Goal: Information Seeking & Learning: Learn about a topic

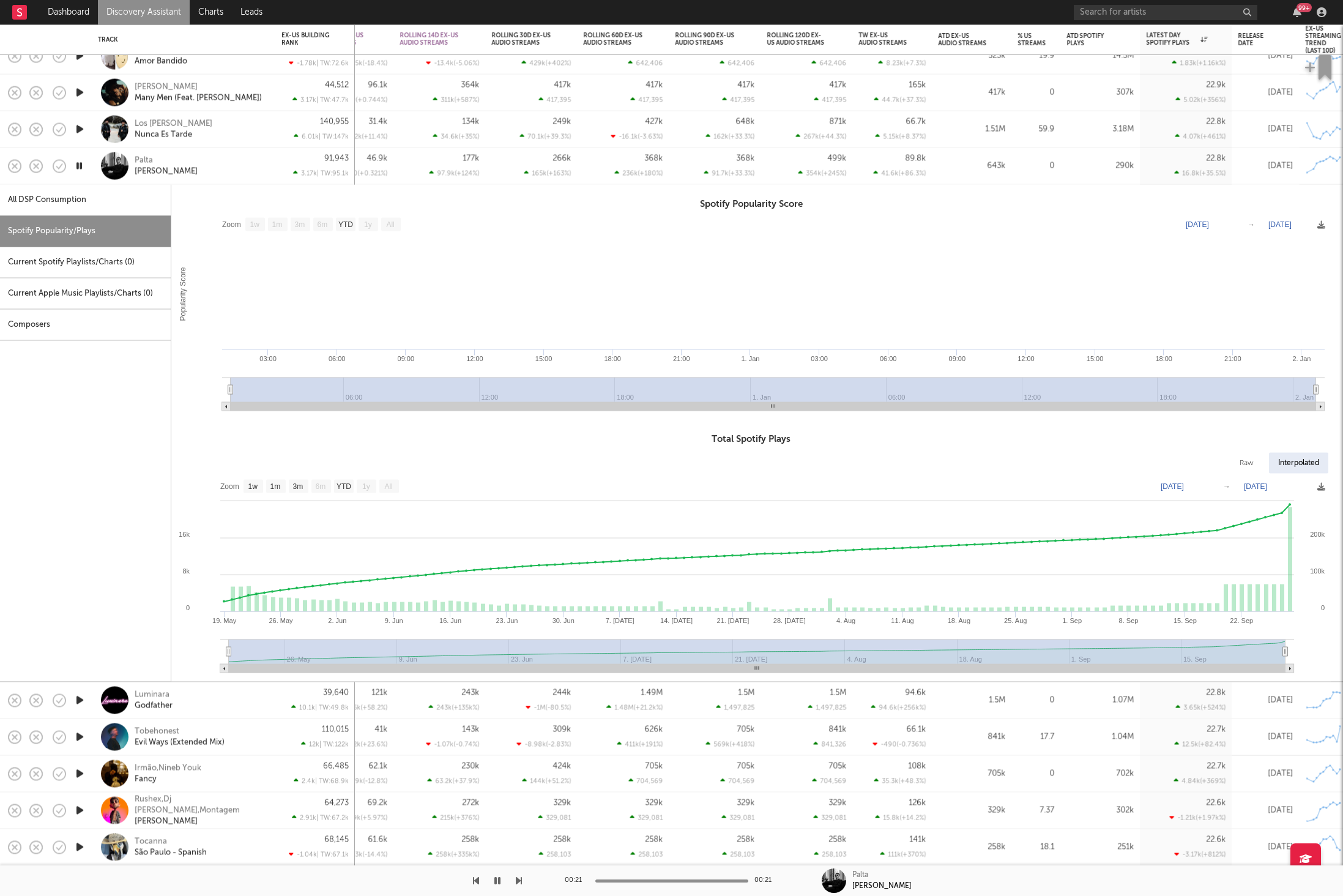
select select "1w"
click at [251, 189] on div "Spotify Popularity Score Zoom 1w 1m 3m 6m YTD 1y All [DATE] [DATE] Created with…" at bounding box center [752, 433] width 1160 height 497
click at [253, 167] on div "[PERSON_NAME]" at bounding box center [201, 165] width 132 height 22
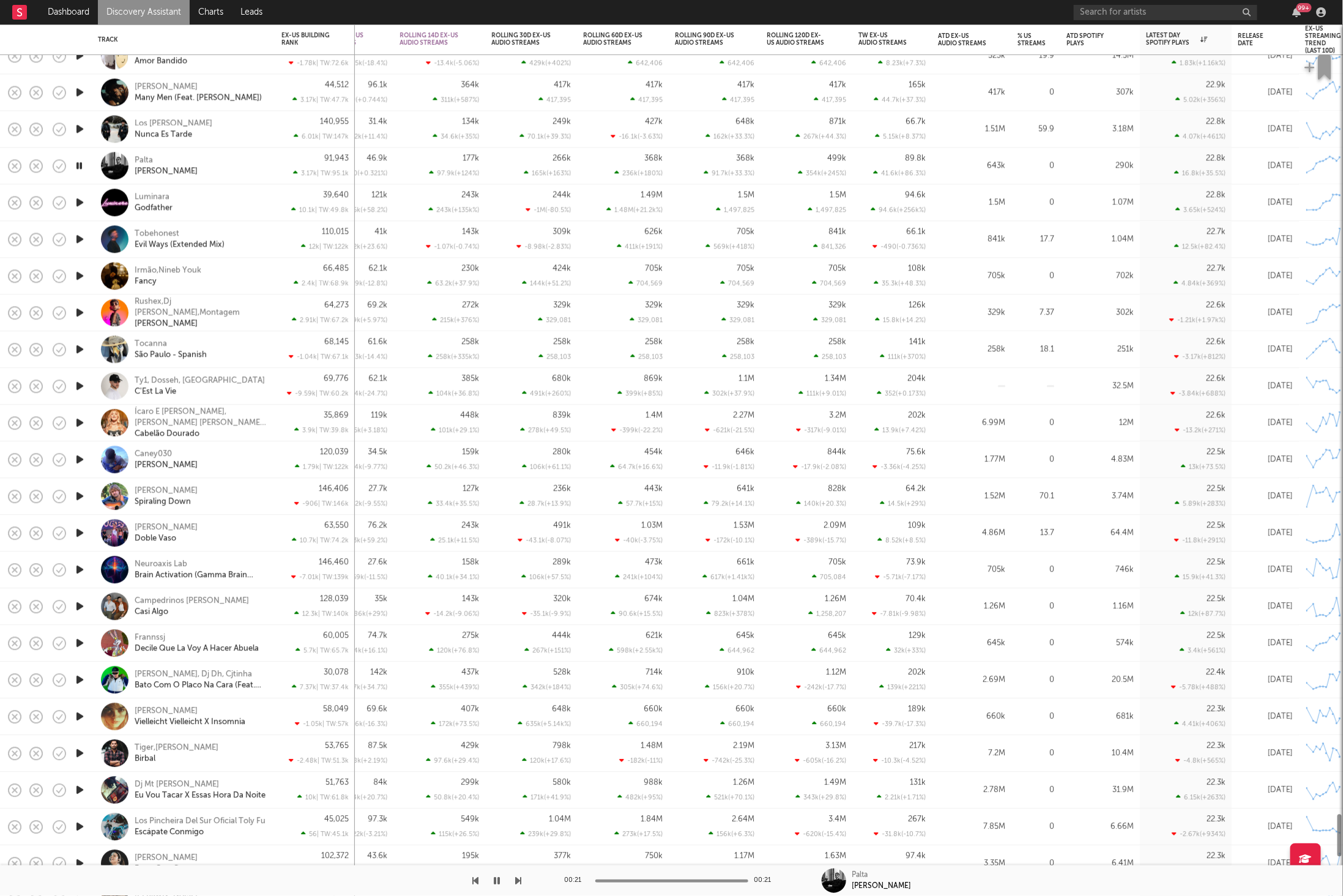
click at [80, 205] on icon "button" at bounding box center [80, 203] width 13 height 15
click at [518, 881] on icon "button" at bounding box center [519, 880] width 6 height 9
click at [497, 883] on icon "button" at bounding box center [498, 880] width 6 height 9
click at [495, 886] on button "button" at bounding box center [497, 880] width 12 height 30
click at [518, 880] on icon "button" at bounding box center [519, 880] width 6 height 9
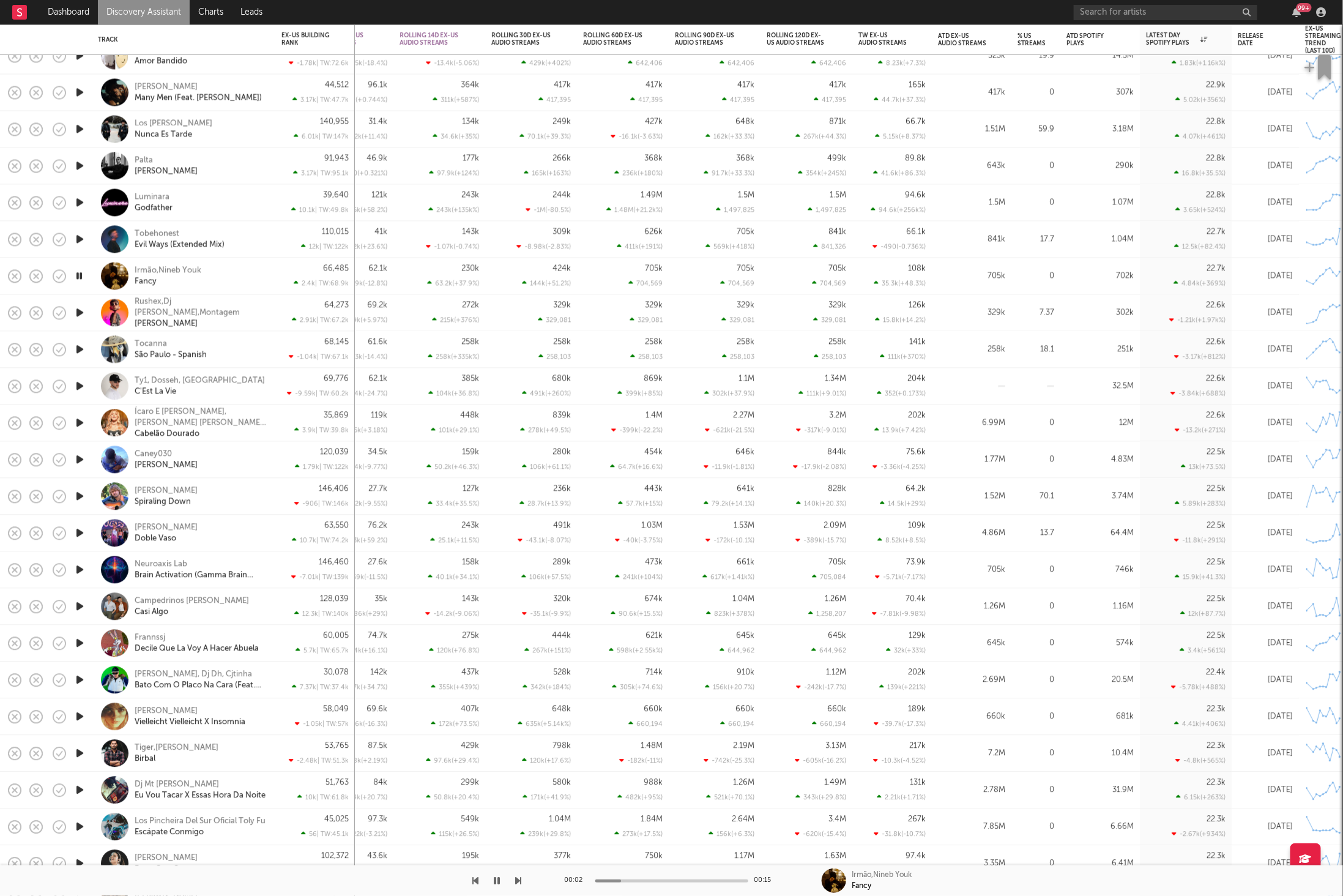
click at [234, 277] on div "Irmão,Nineb Youk Fancy" at bounding box center [201, 275] width 132 height 22
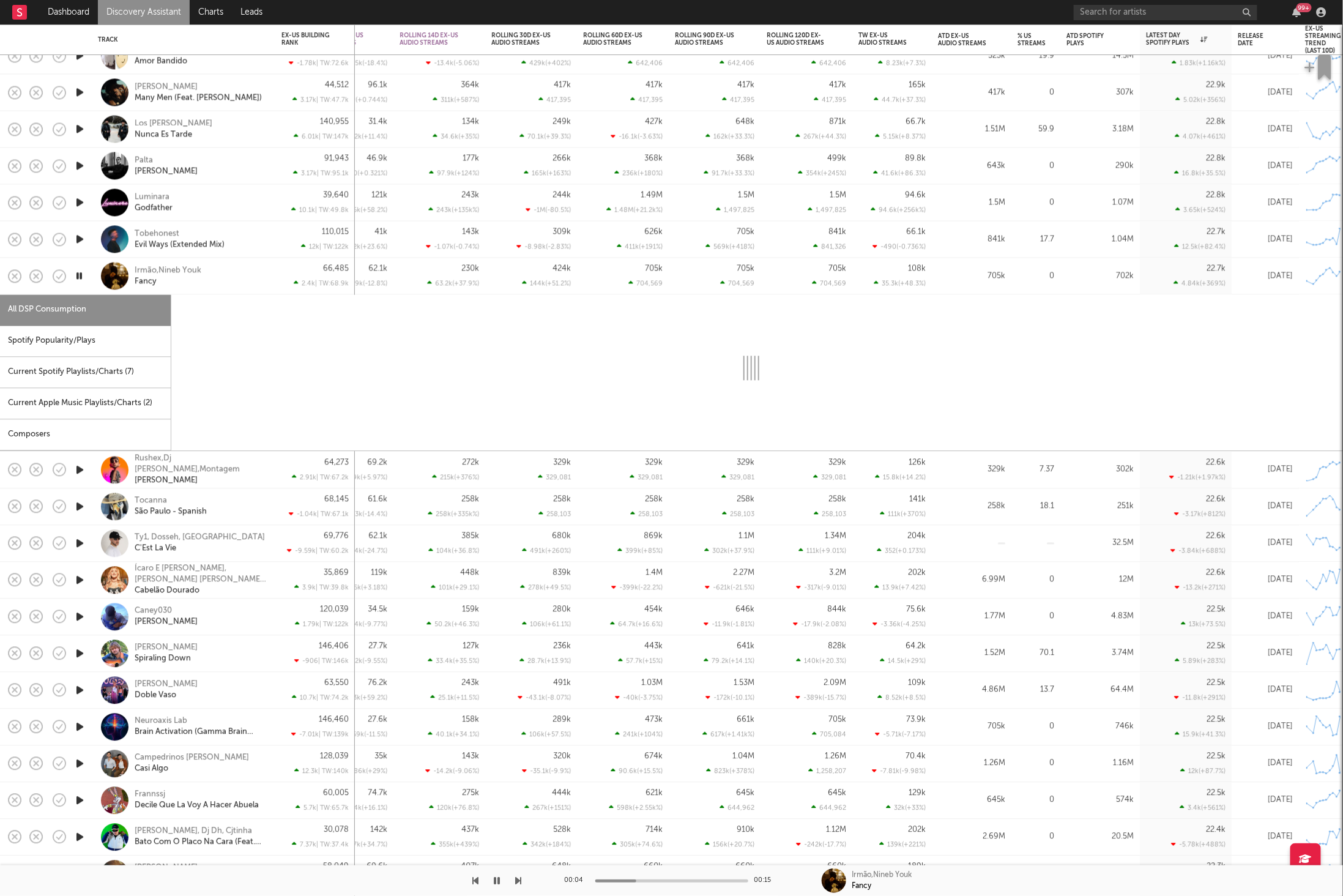
click at [96, 350] on div "Spotify Popularity/Plays" at bounding box center [85, 341] width 171 height 31
select select "1w"
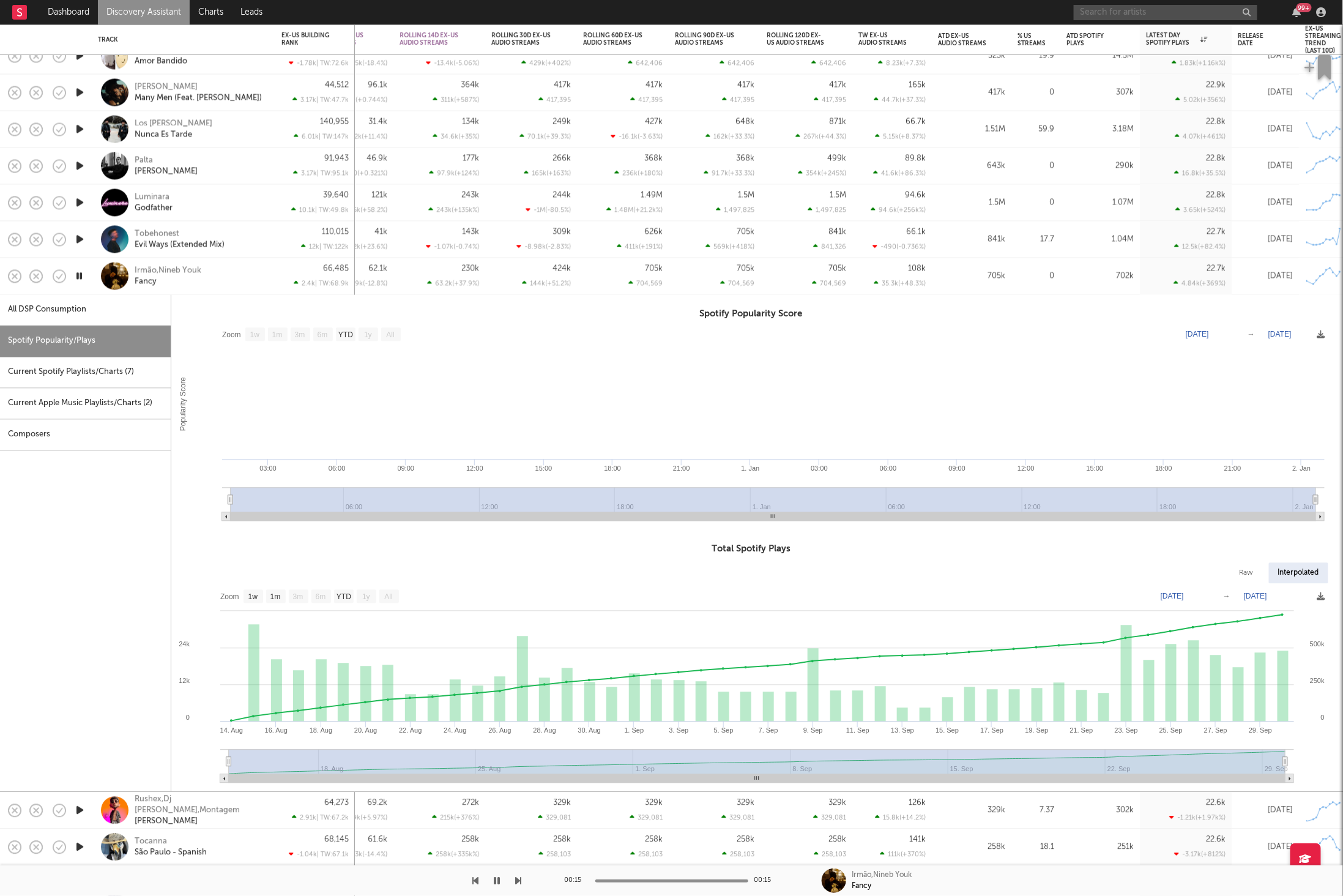
click at [1137, 14] on input "text" at bounding box center [1166, 13] width 184 height 15
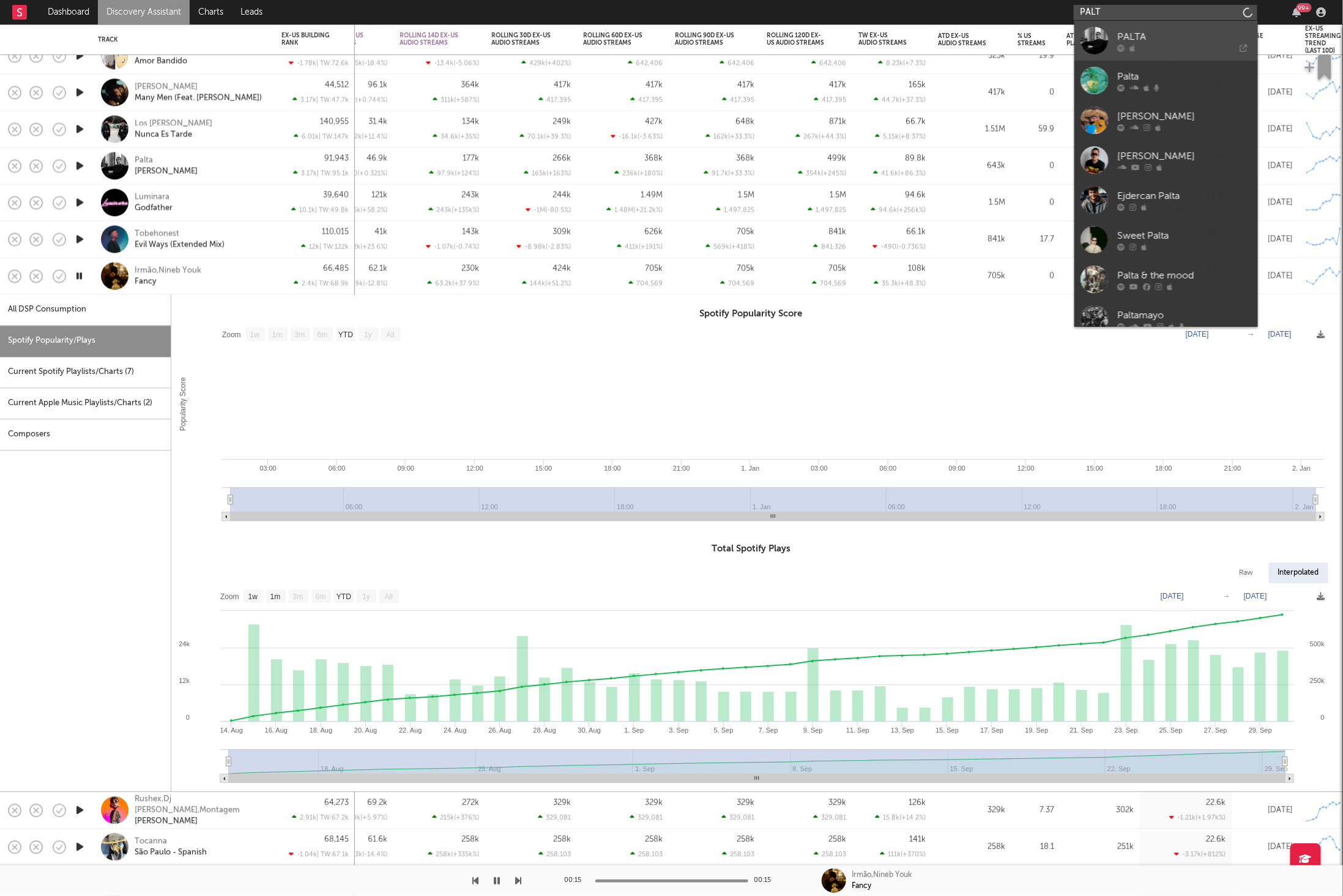
type input "PALT"
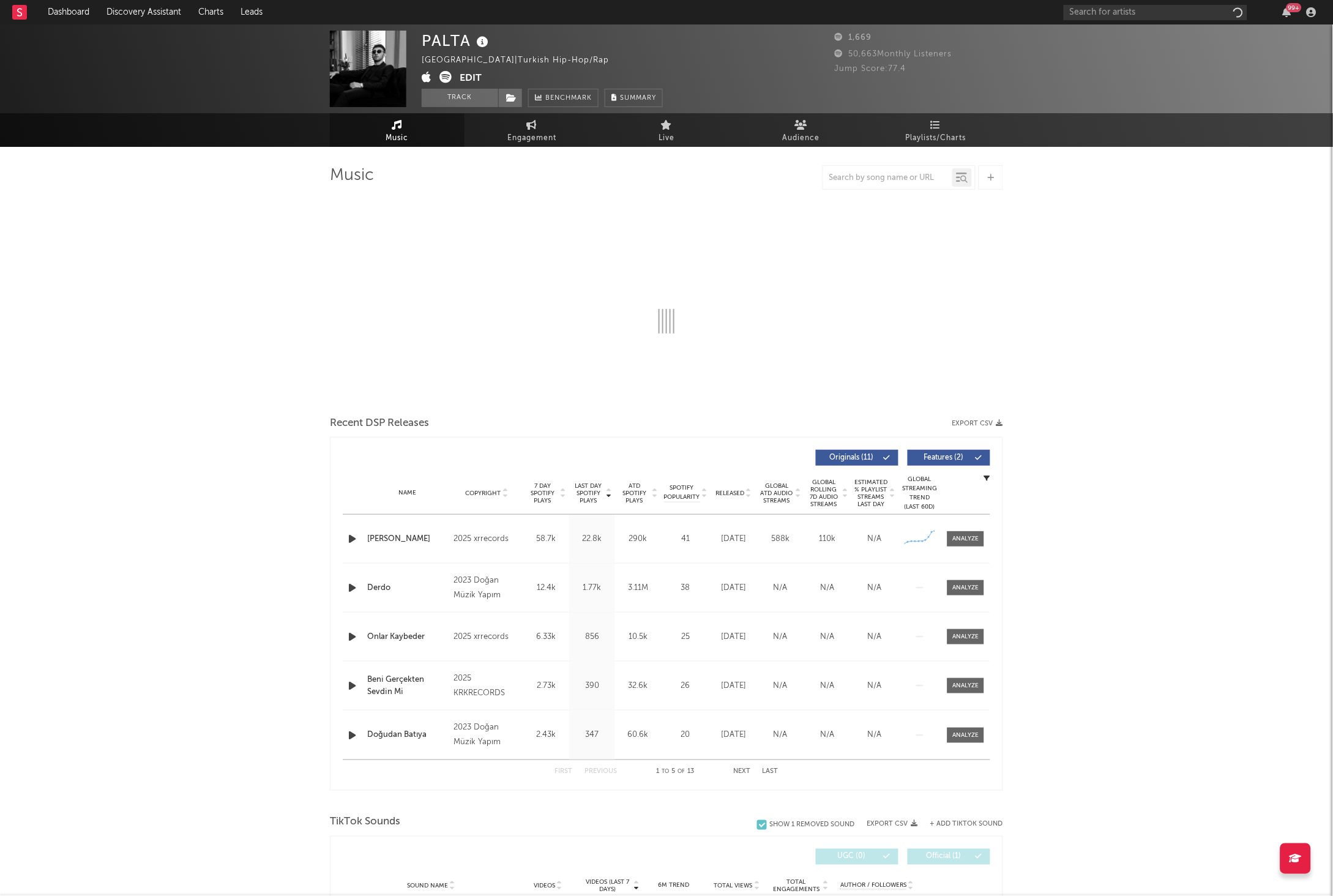
select select "6m"
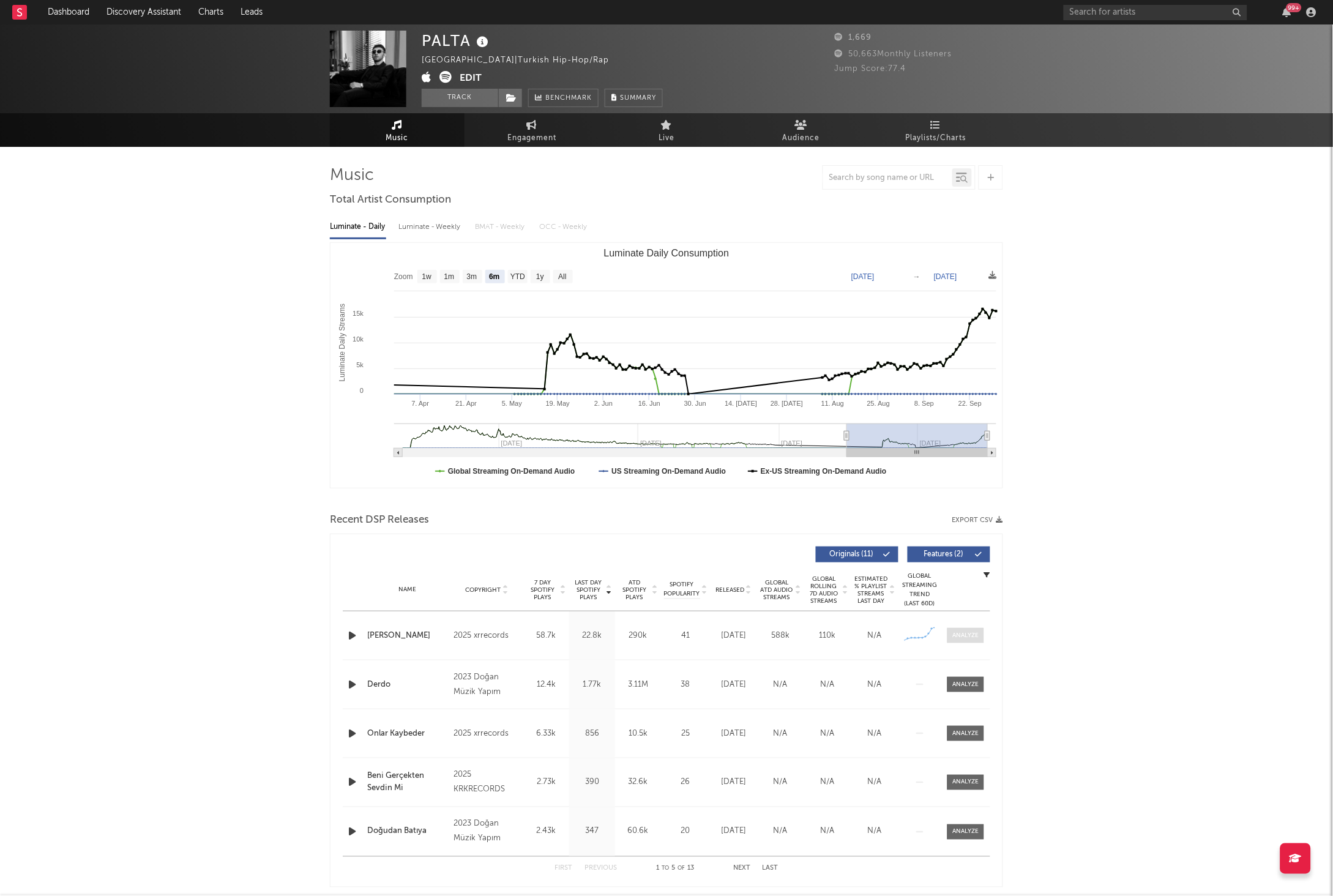
click at [963, 634] on div at bounding box center [966, 635] width 27 height 9
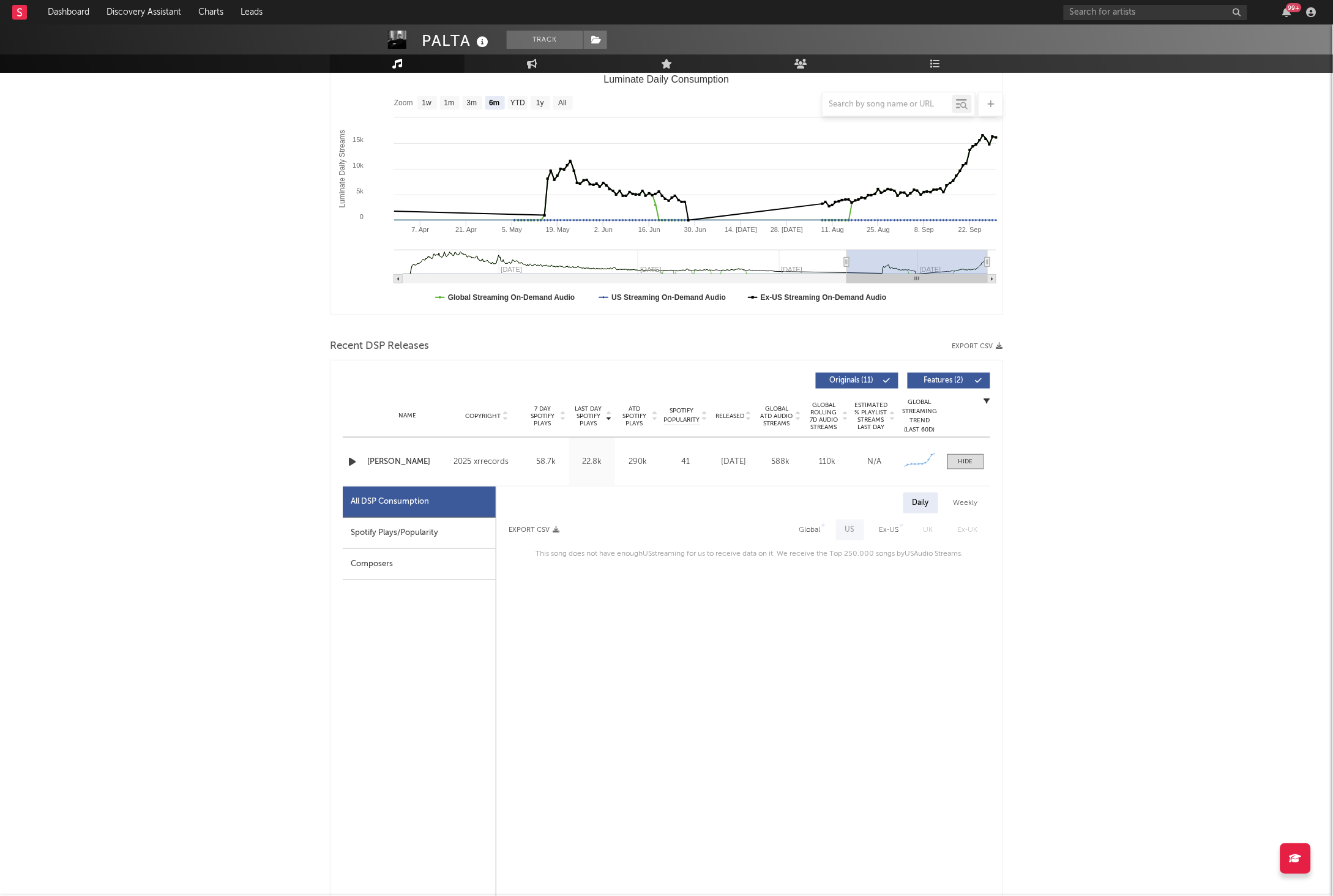
scroll to position [174, 0]
click at [819, 531] on div "Global" at bounding box center [810, 529] width 22 height 15
select select "1w"
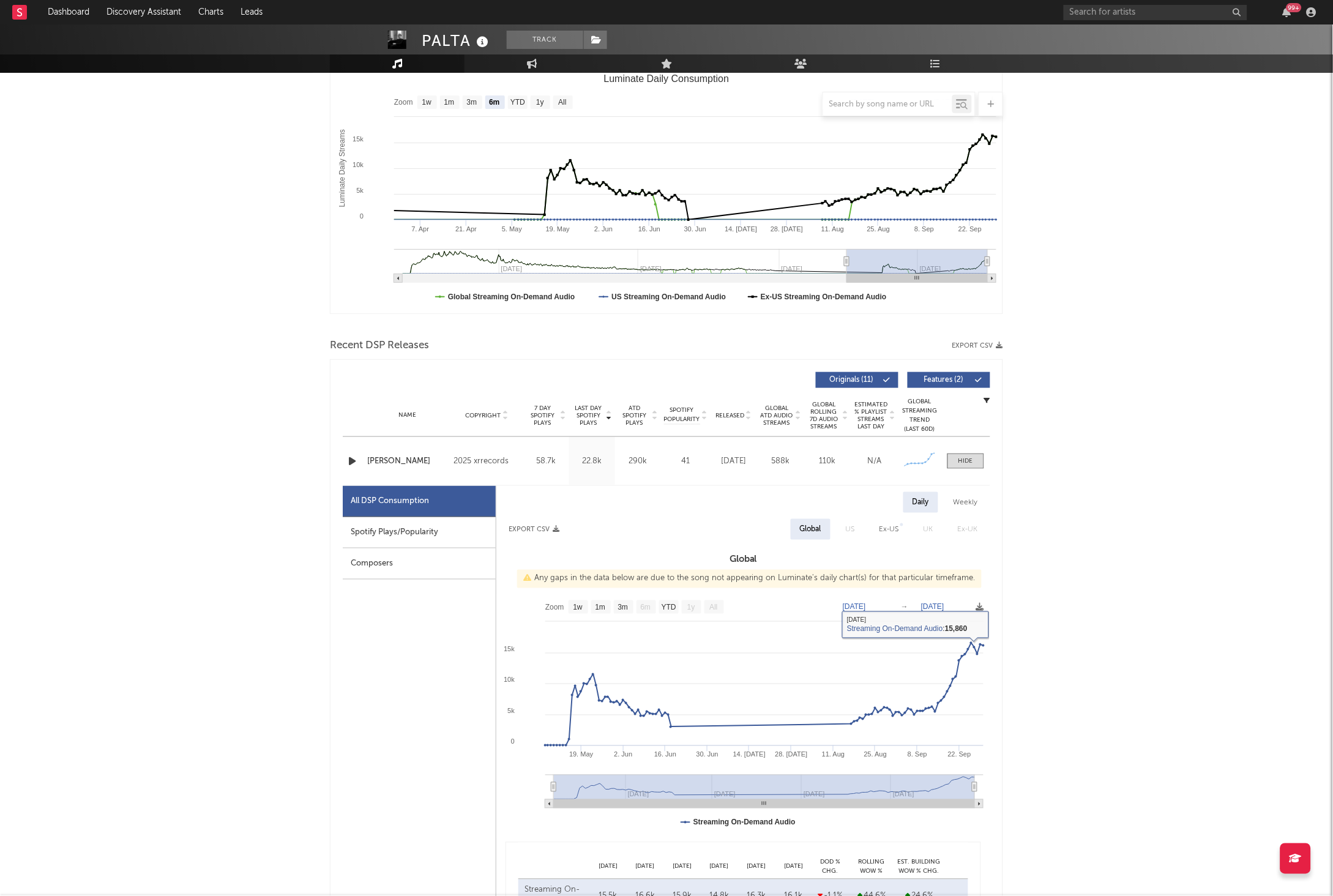
click at [438, 551] on div "Composers" at bounding box center [419, 564] width 153 height 31
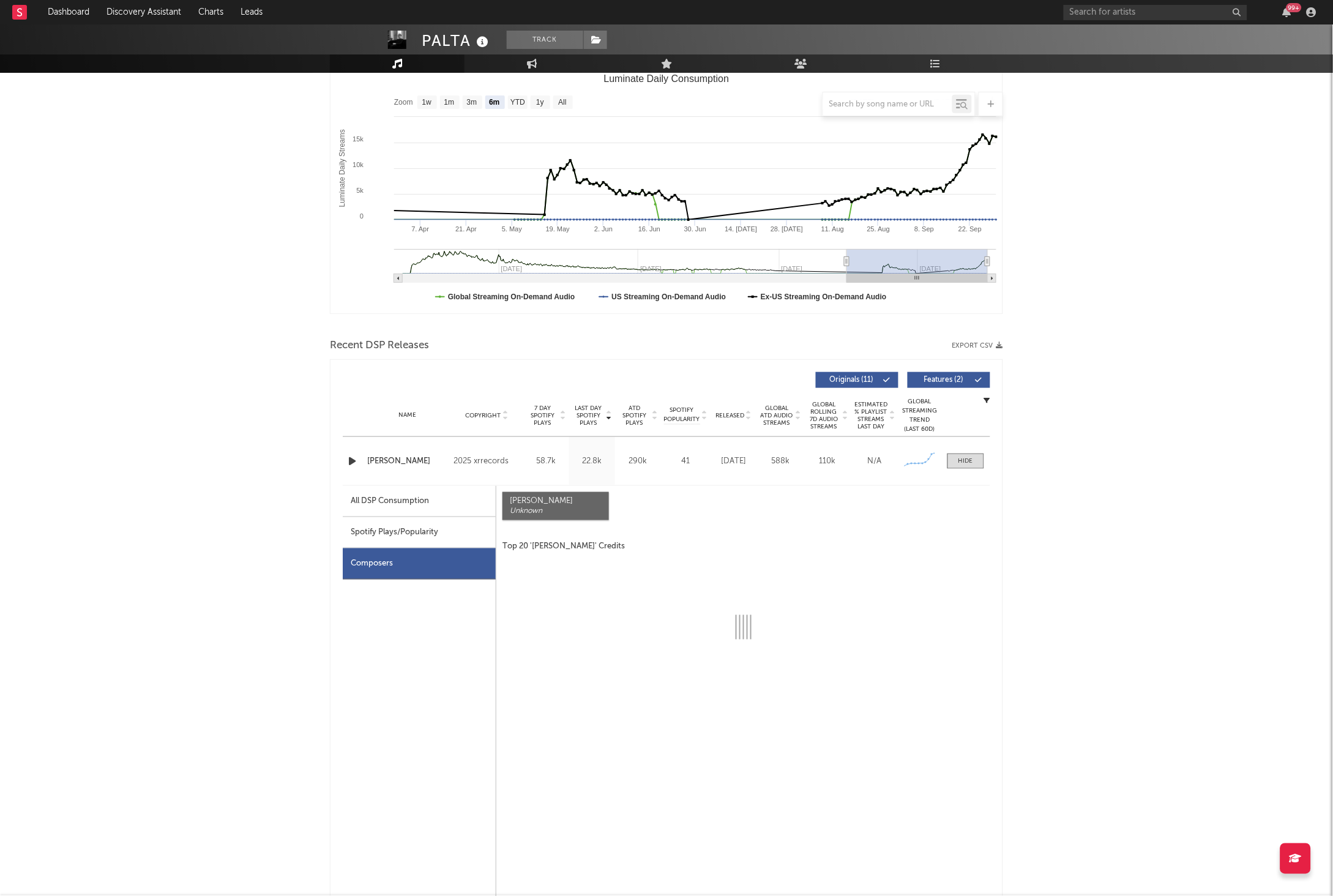
click at [452, 539] on div "Spotify Plays/Popularity" at bounding box center [419, 533] width 153 height 31
select select "1w"
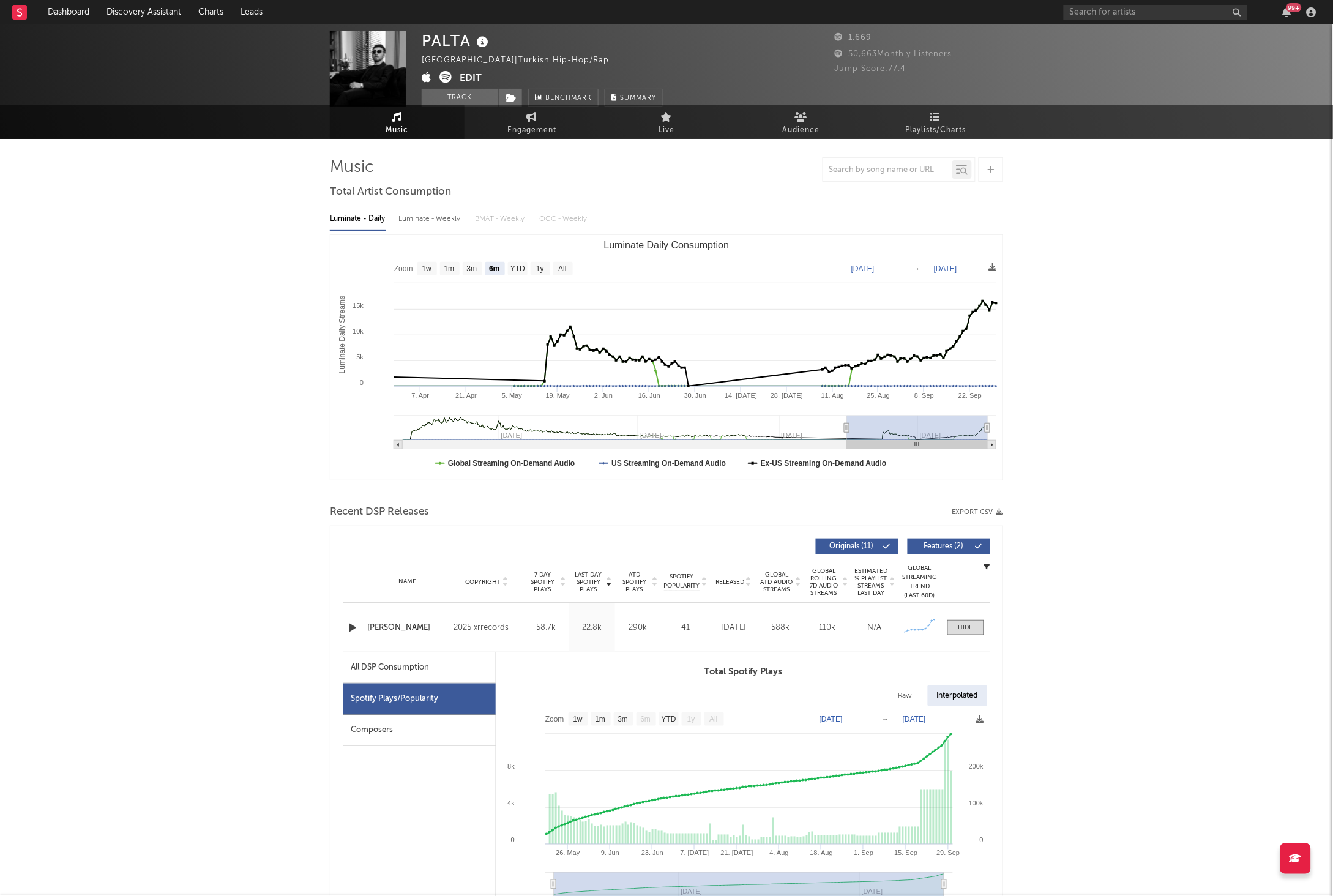
scroll to position [0, 0]
